Goal: Transaction & Acquisition: Obtain resource

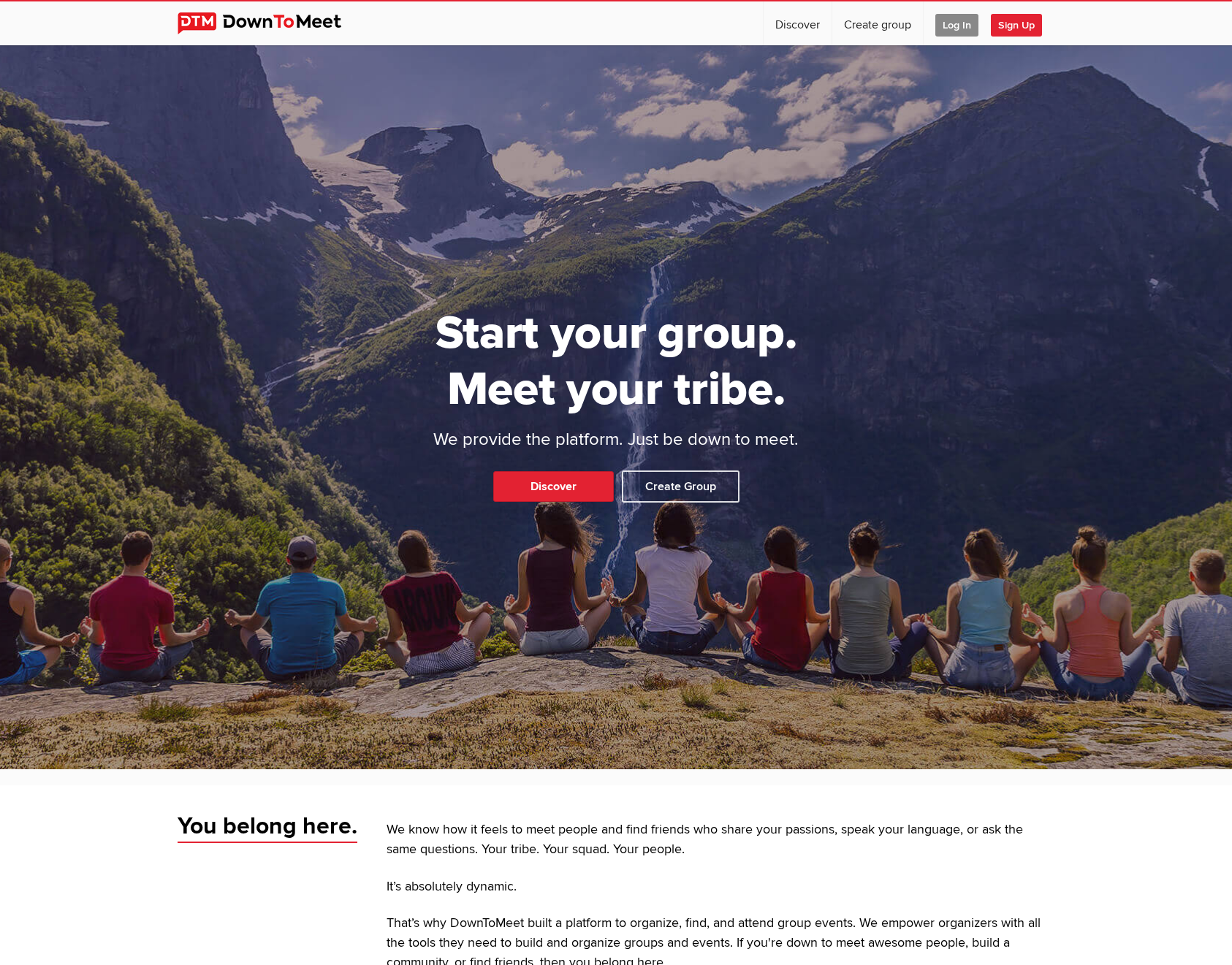
click at [946, 29] on span "Log In" at bounding box center [956, 26] width 43 height 23
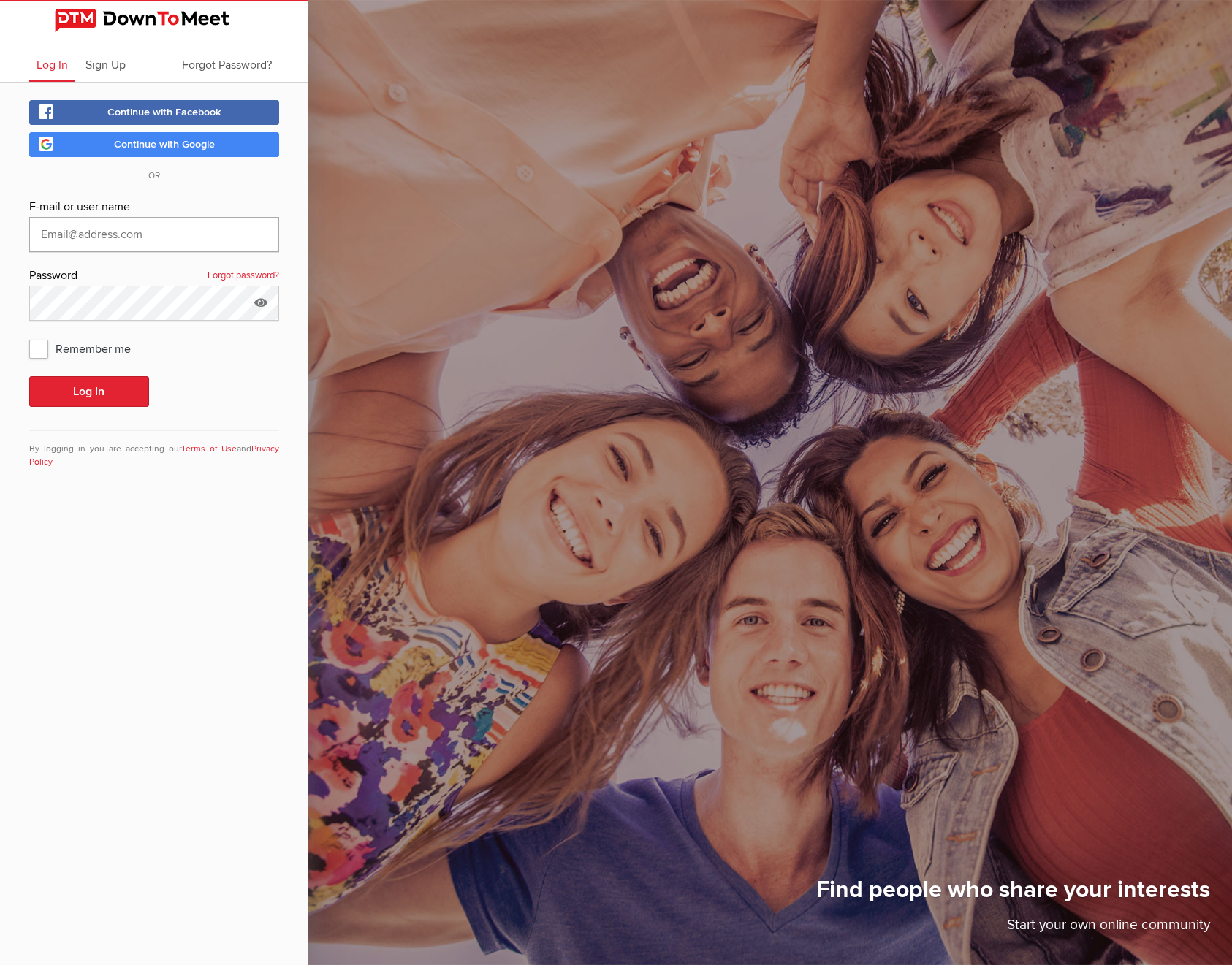
type input "[EMAIL_ADDRESS][DOMAIN_NAME]"
click at [87, 391] on button "Log In" at bounding box center [89, 391] width 120 height 31
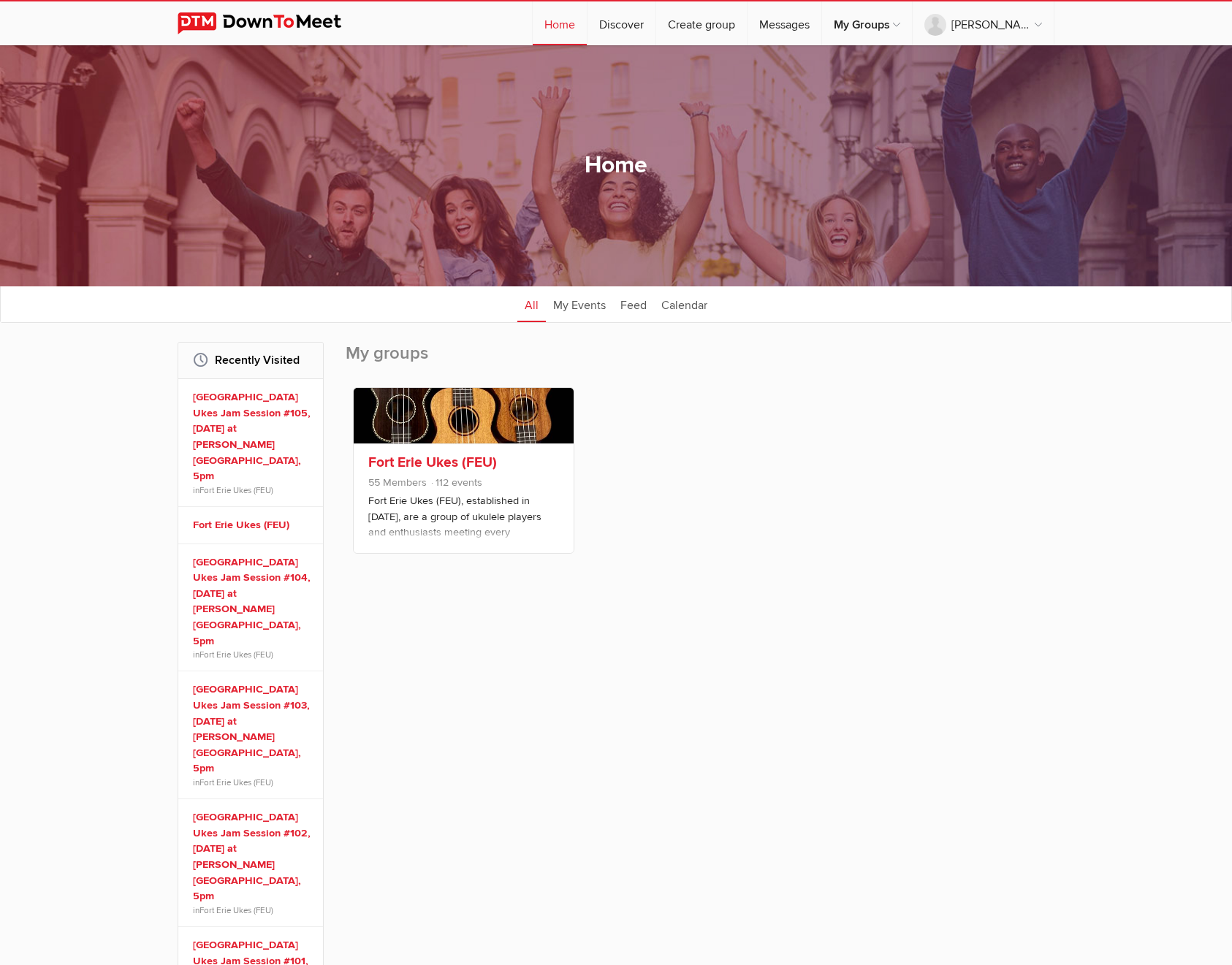
click at [388, 463] on link "Fort Erie Ukes (FEU)" at bounding box center [433, 463] width 129 height 18
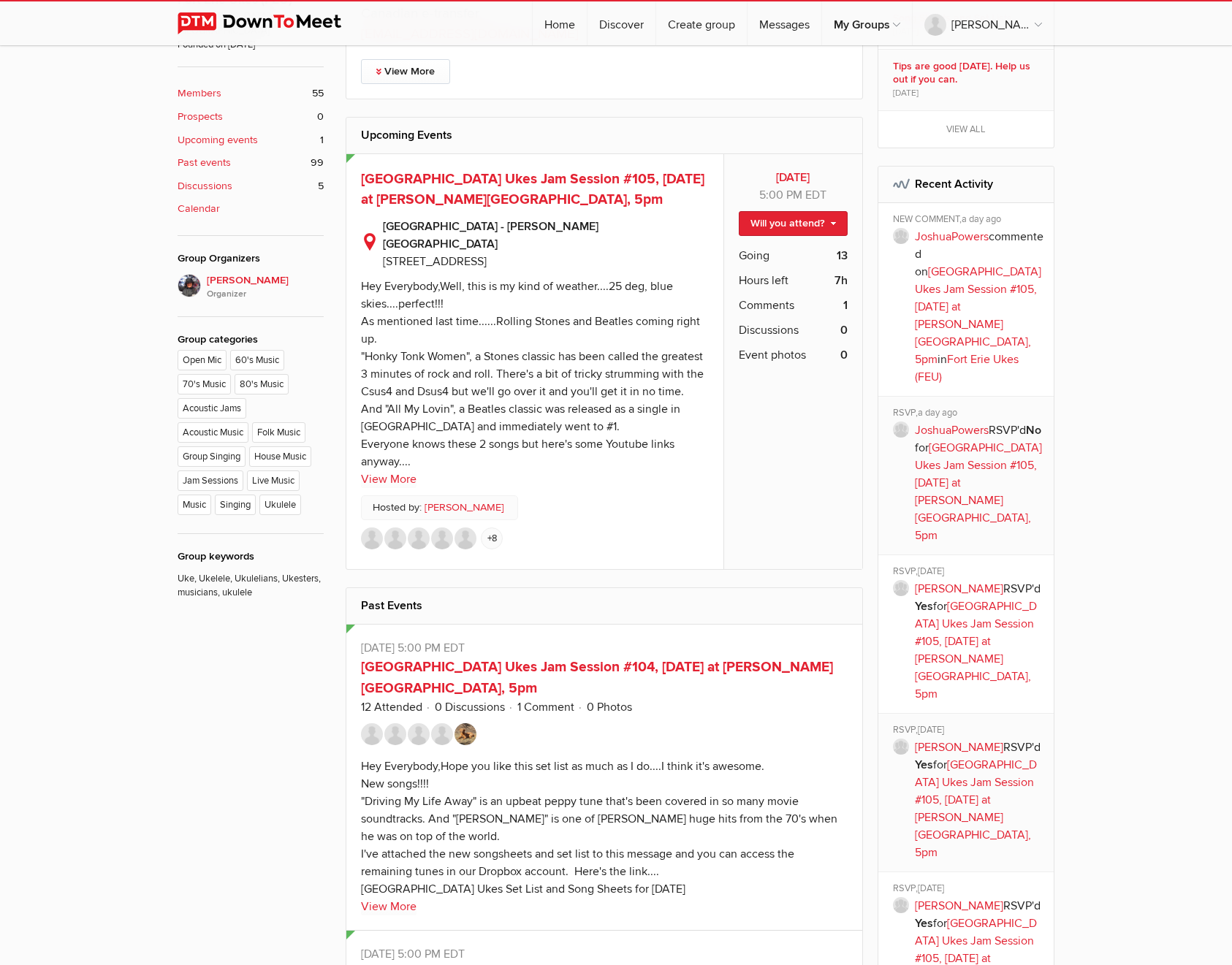
scroll to position [422, 0]
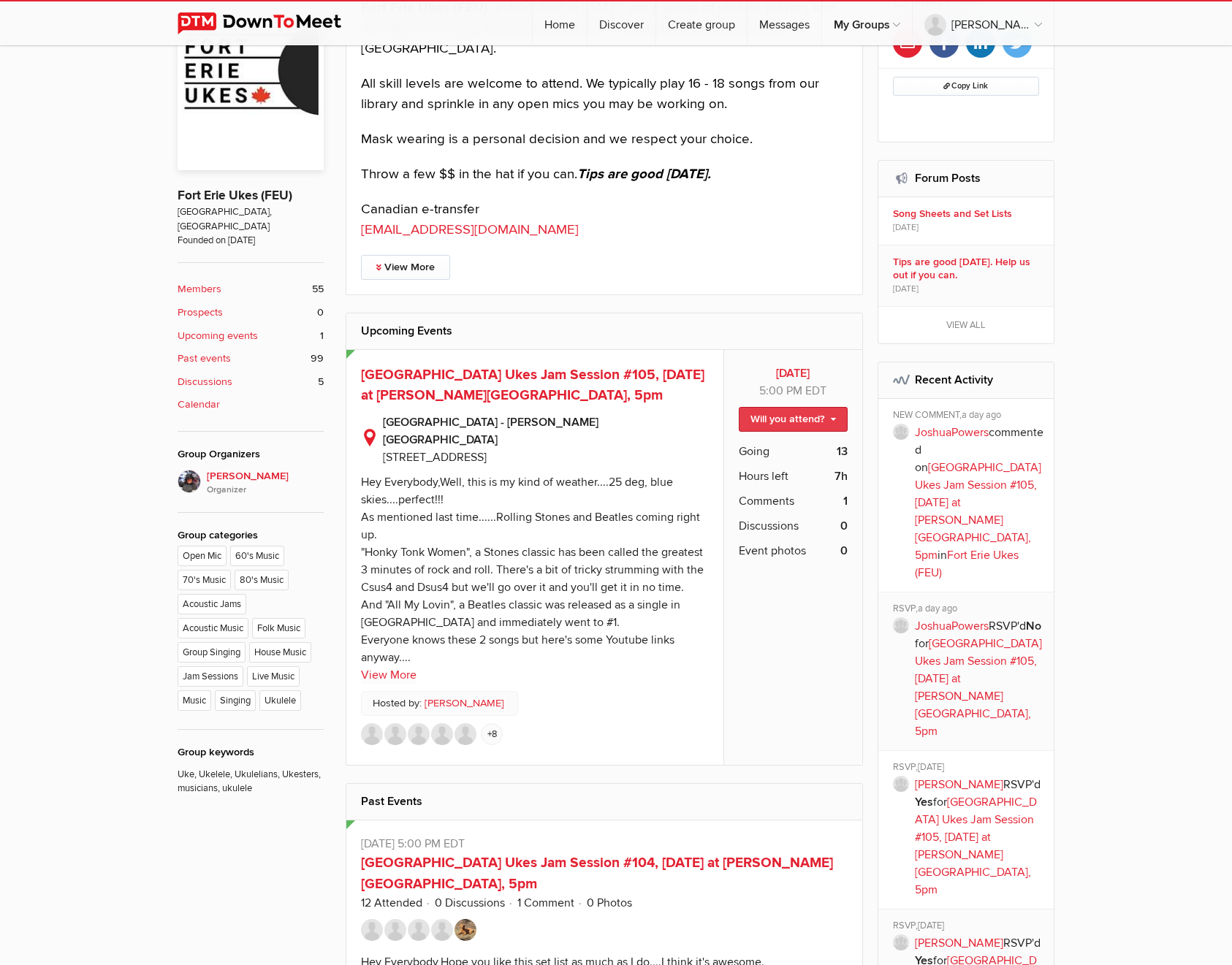
click at [782, 412] on link "Will you attend?" at bounding box center [792, 419] width 109 height 25
click at [760, 441] on link "I'm going" at bounding box center [781, 450] width 132 height 22
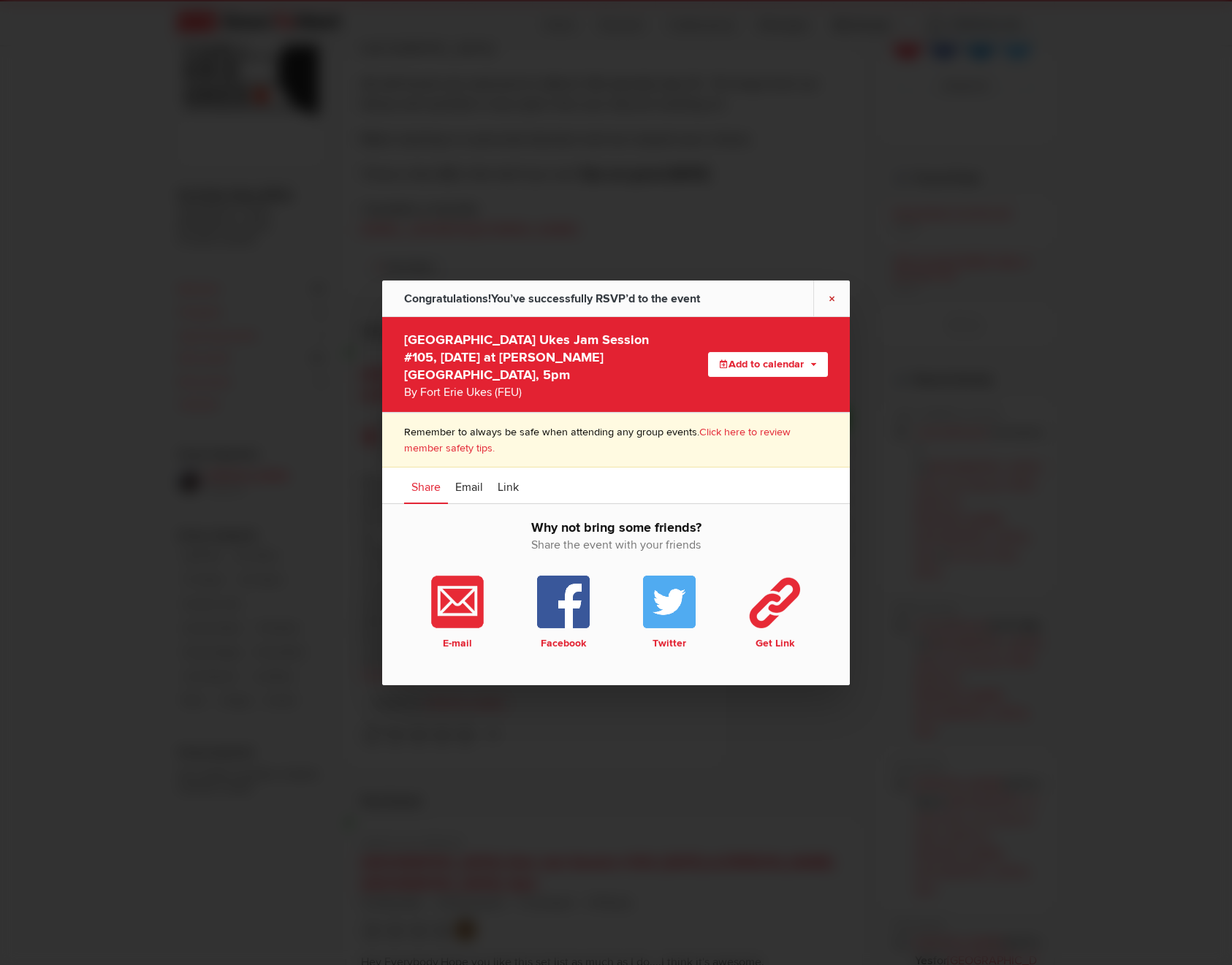
click at [828, 311] on link "×" at bounding box center [831, 298] width 36 height 36
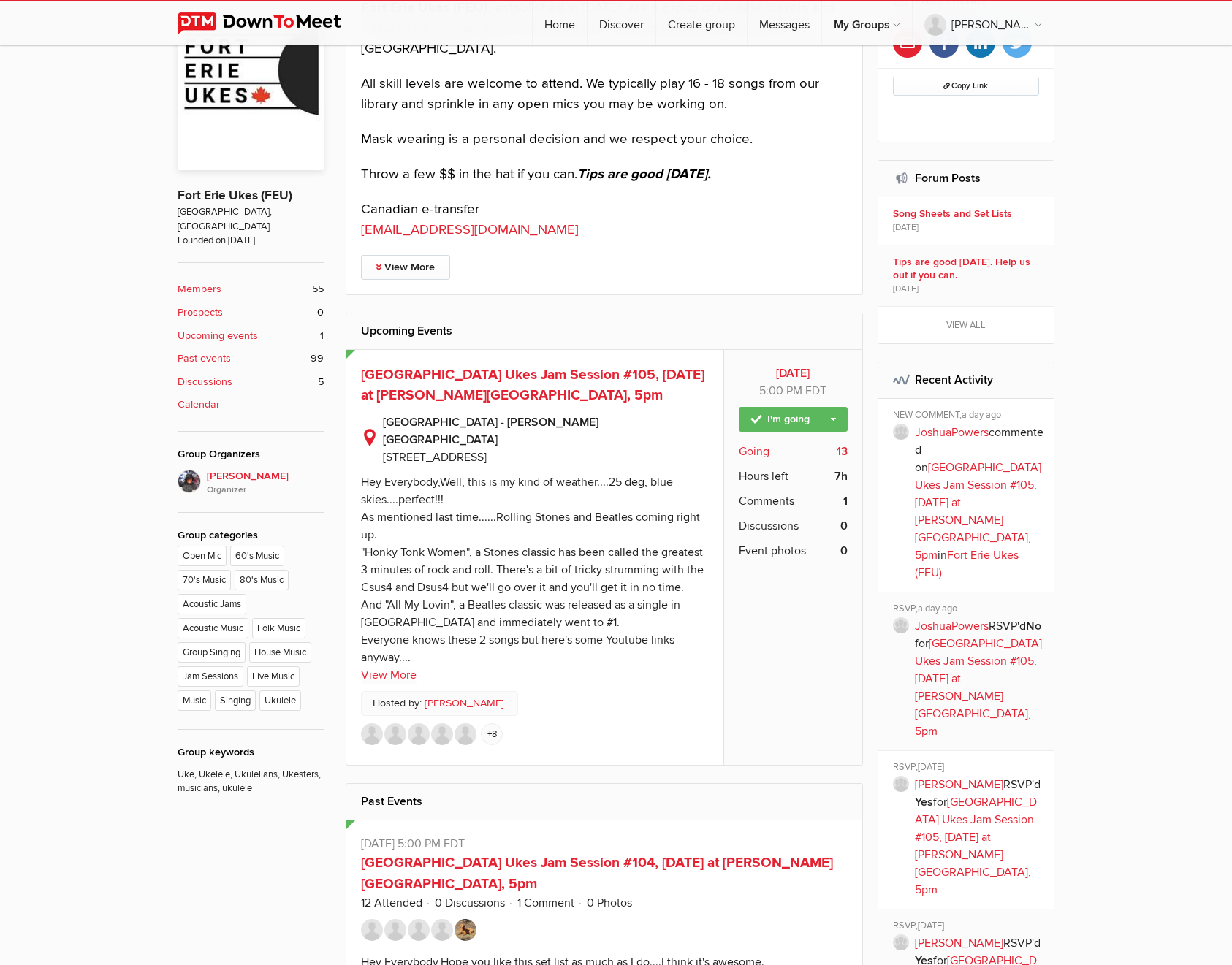
click at [758, 446] on span "Going" at bounding box center [753, 451] width 31 height 18
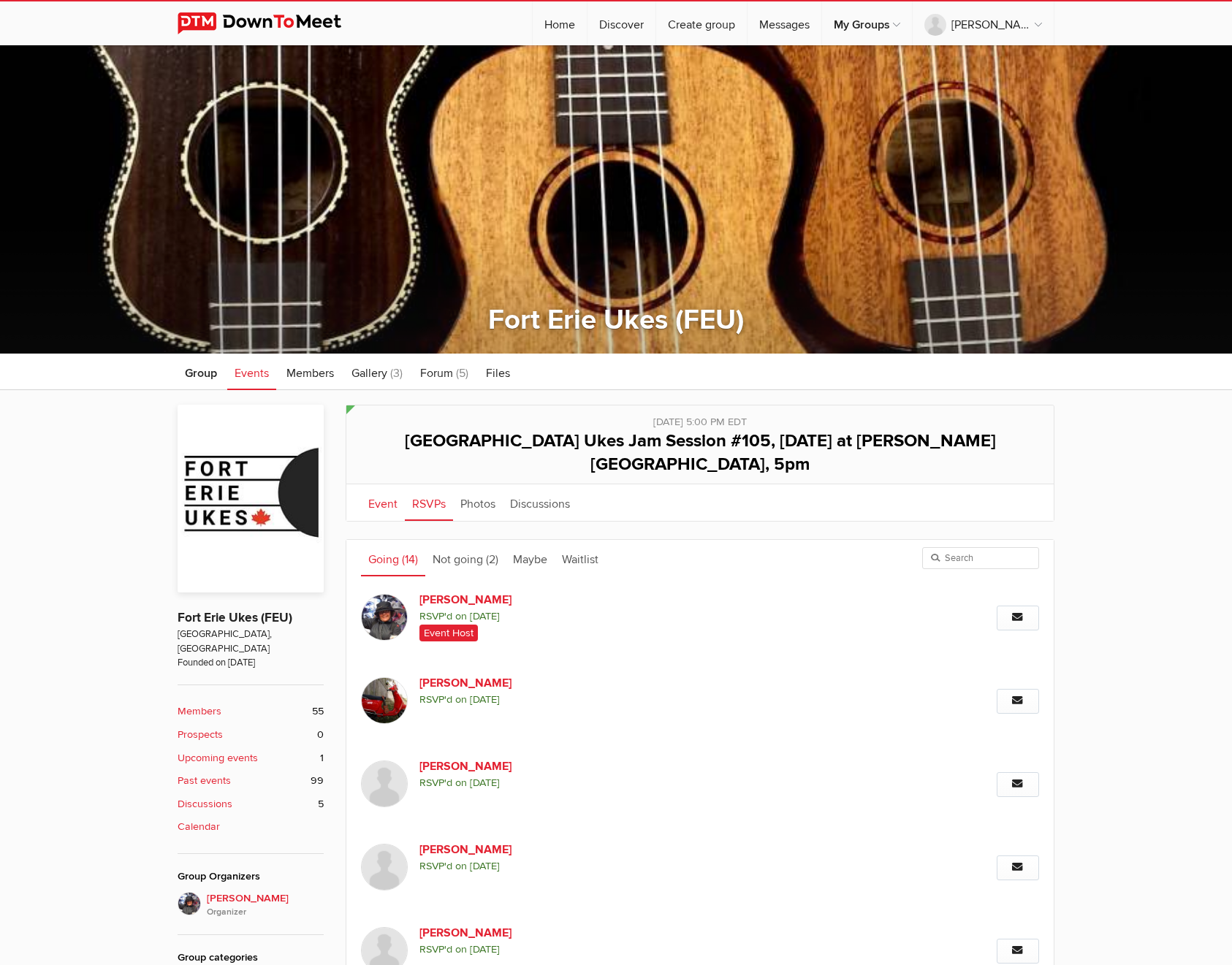
click at [383, 484] on link "Event" at bounding box center [383, 501] width 44 height 36
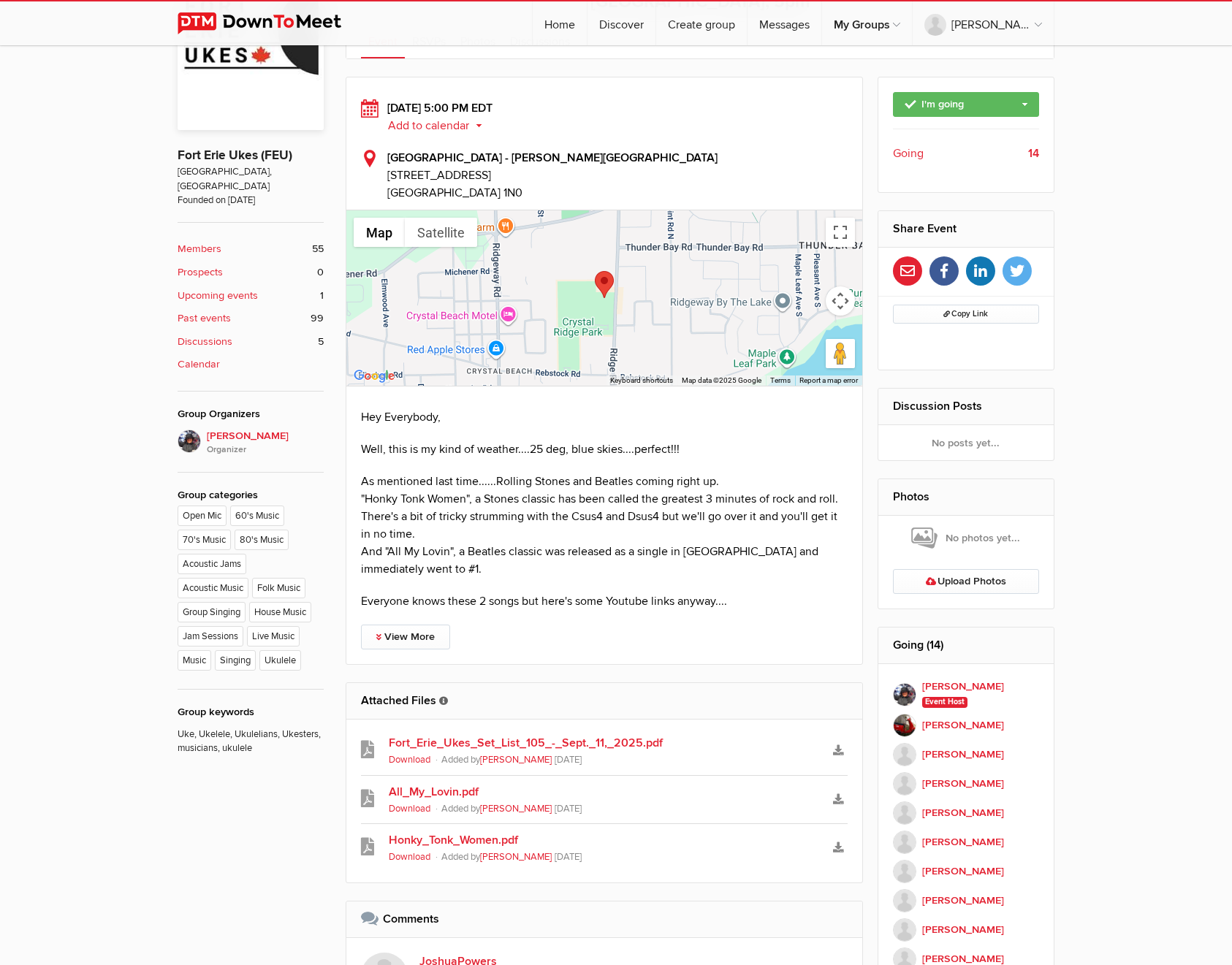
scroll to position [704, 0]
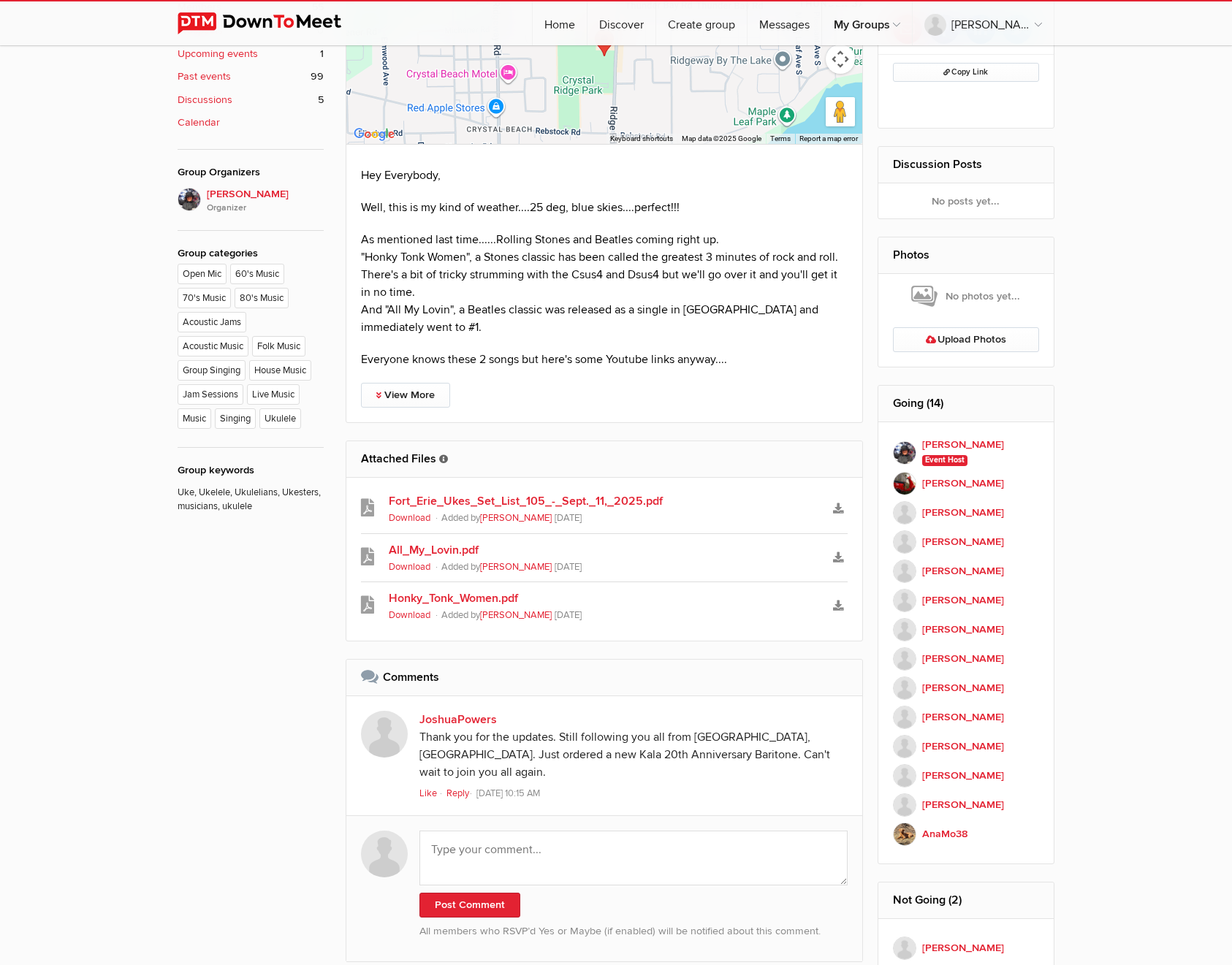
click at [412, 512] on link "Download" at bounding box center [409, 517] width 42 height 11
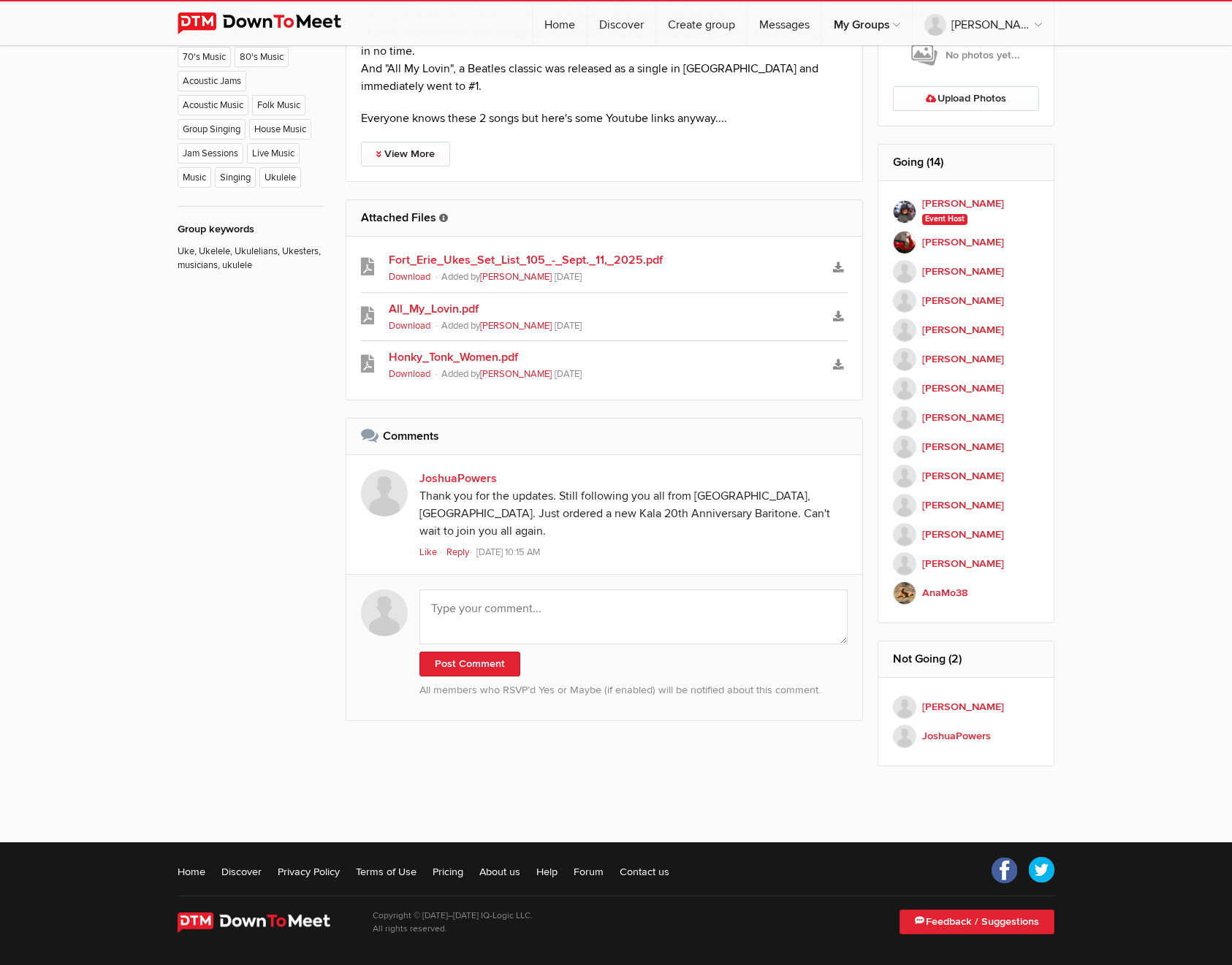
scroll to position [704, 0]
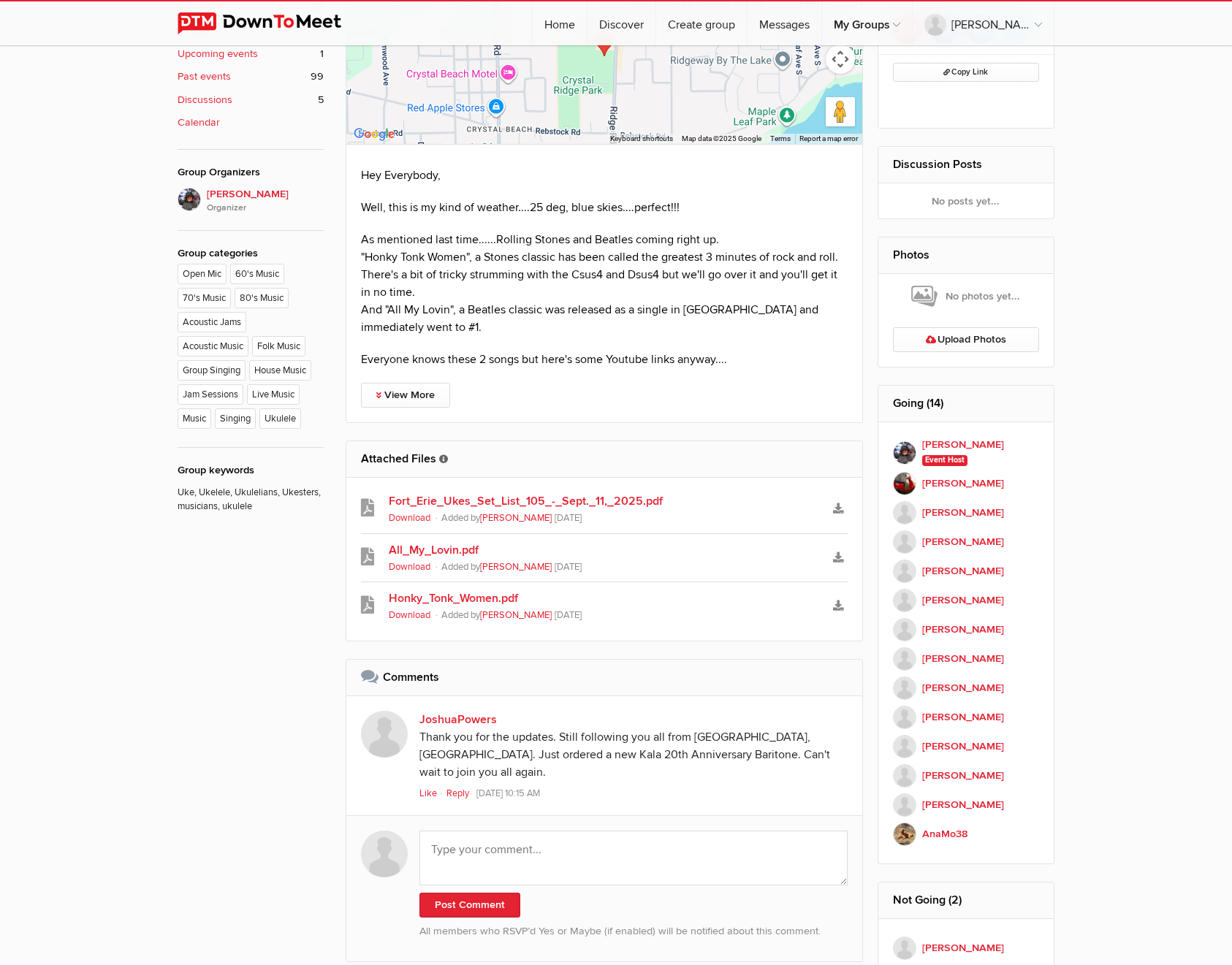
click at [404, 561] on link "Download" at bounding box center [409, 566] width 42 height 11
click at [412, 609] on link "Download" at bounding box center [409, 614] width 42 height 11
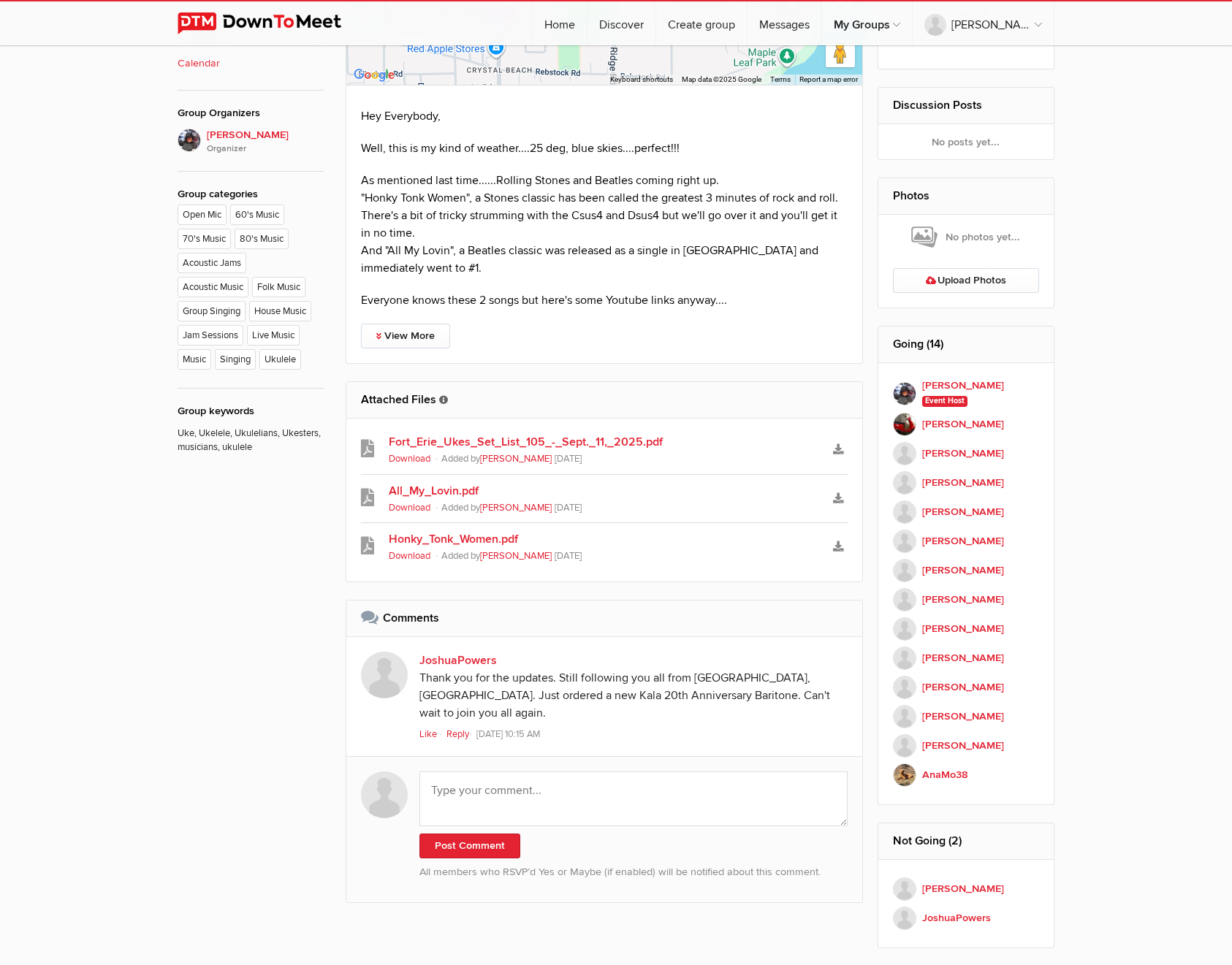
scroll to position [648, 0]
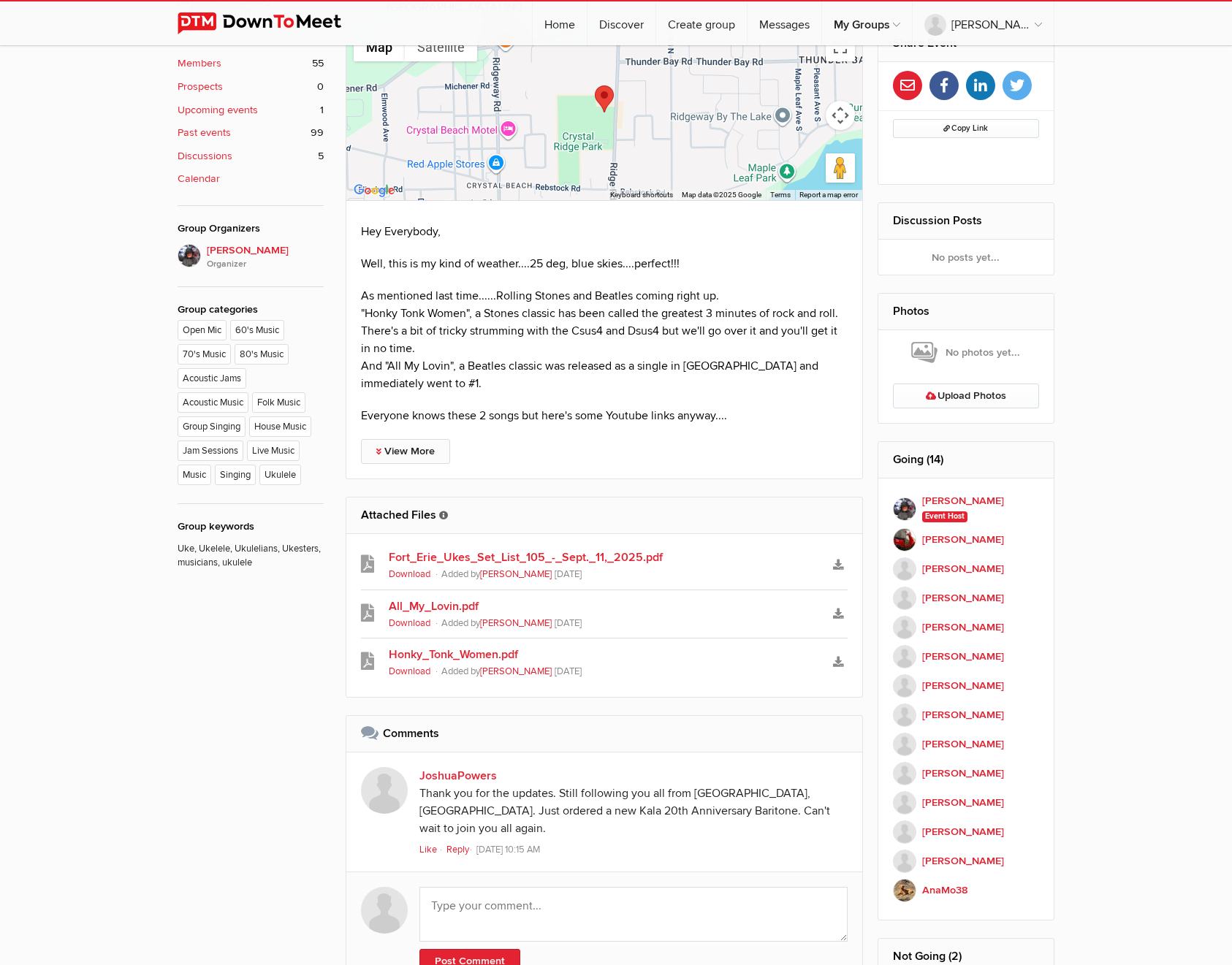
click at [408, 439] on link "View More" at bounding box center [405, 451] width 89 height 25
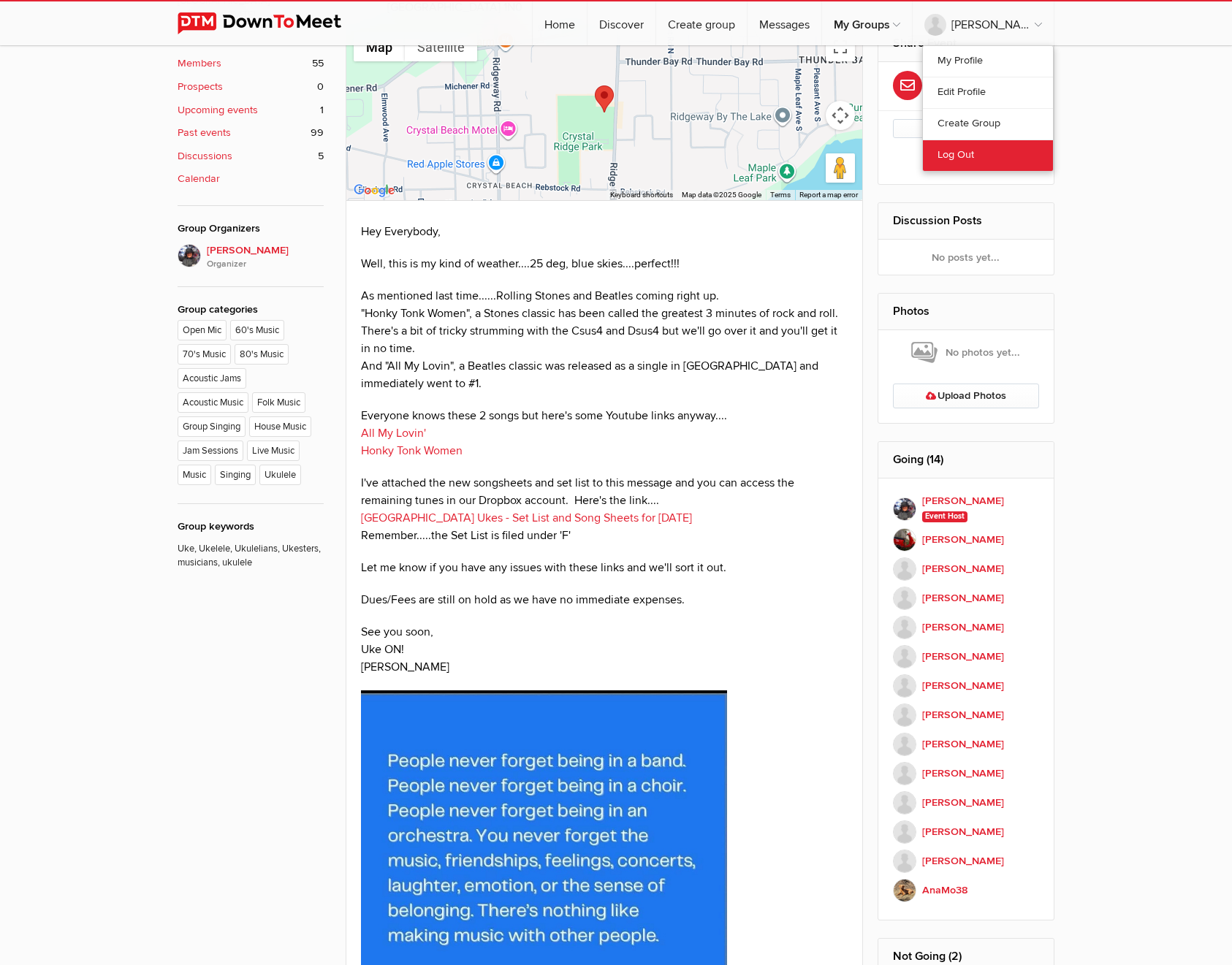
click at [954, 152] on link "Log Out" at bounding box center [987, 155] width 130 height 32
